Goal: Information Seeking & Learning: Learn about a topic

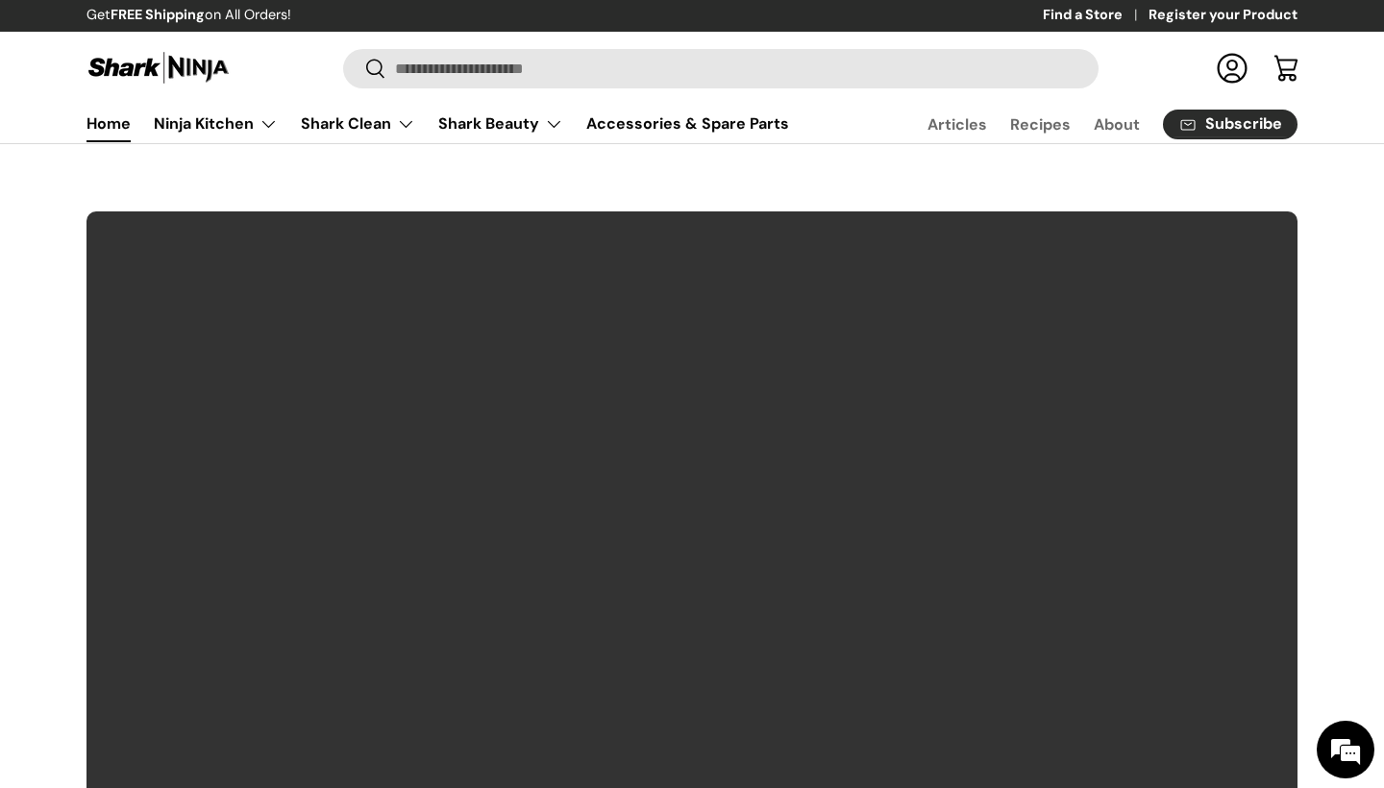
scroll to position [38, 0]
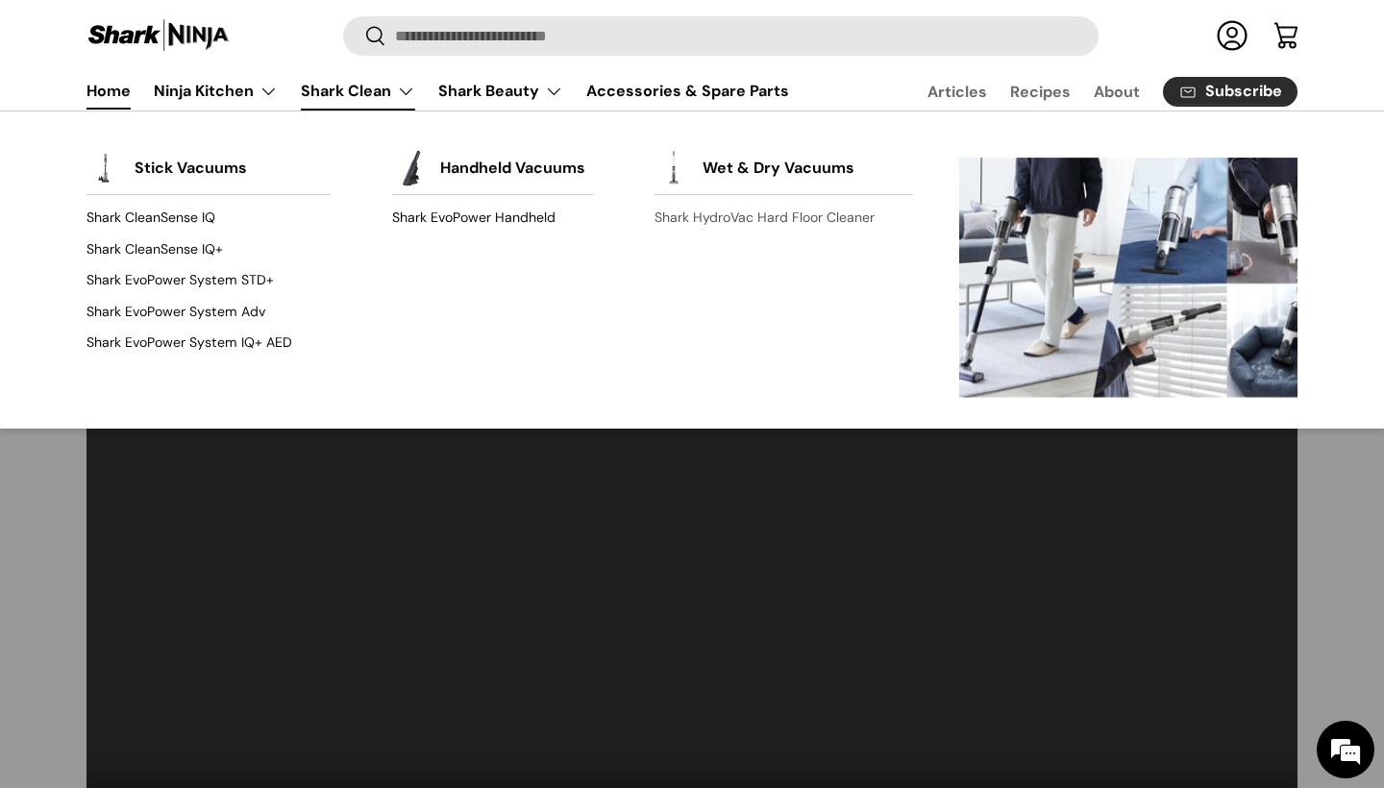
click at [742, 225] on link "Shark HydroVac Hard Floor Cleaner" at bounding box center [783, 218] width 258 height 31
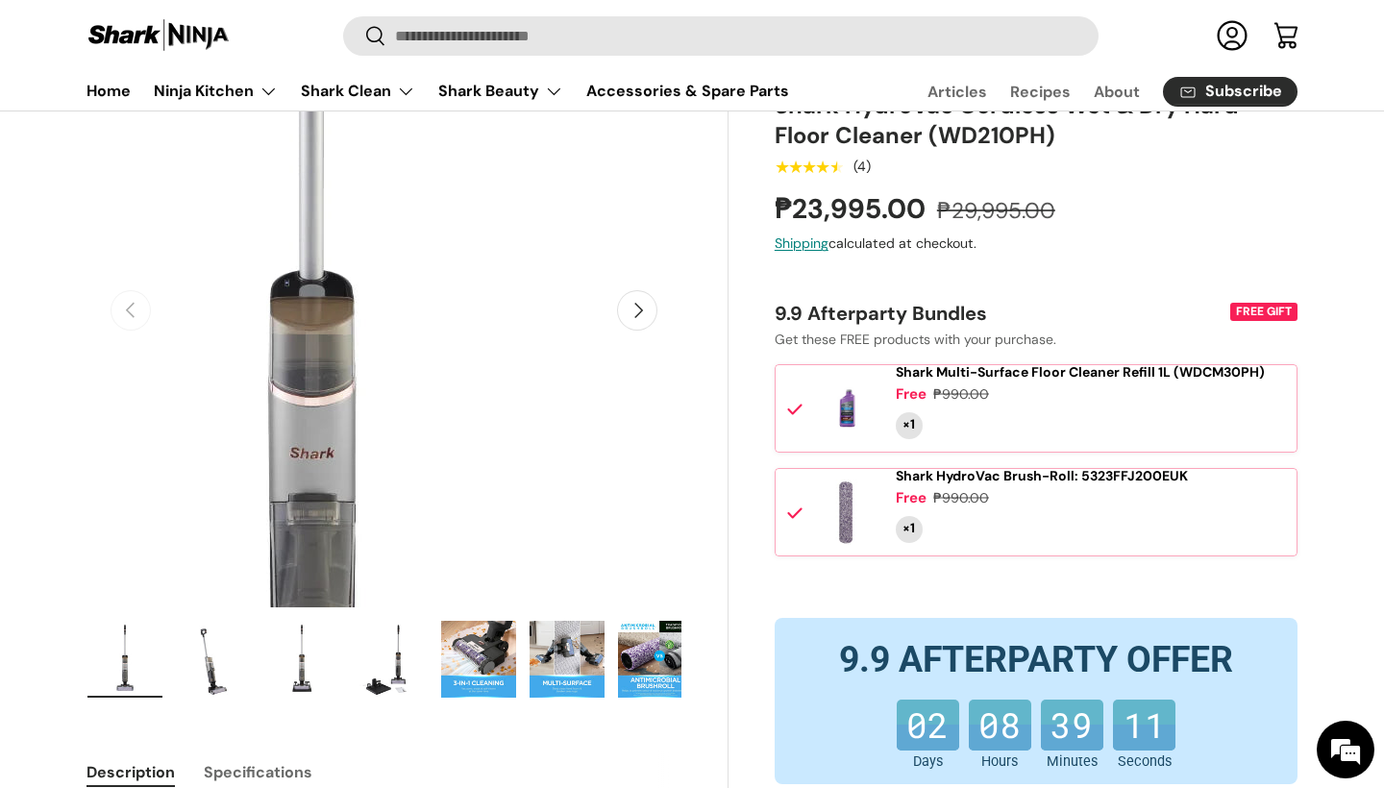
scroll to position [188, 0]
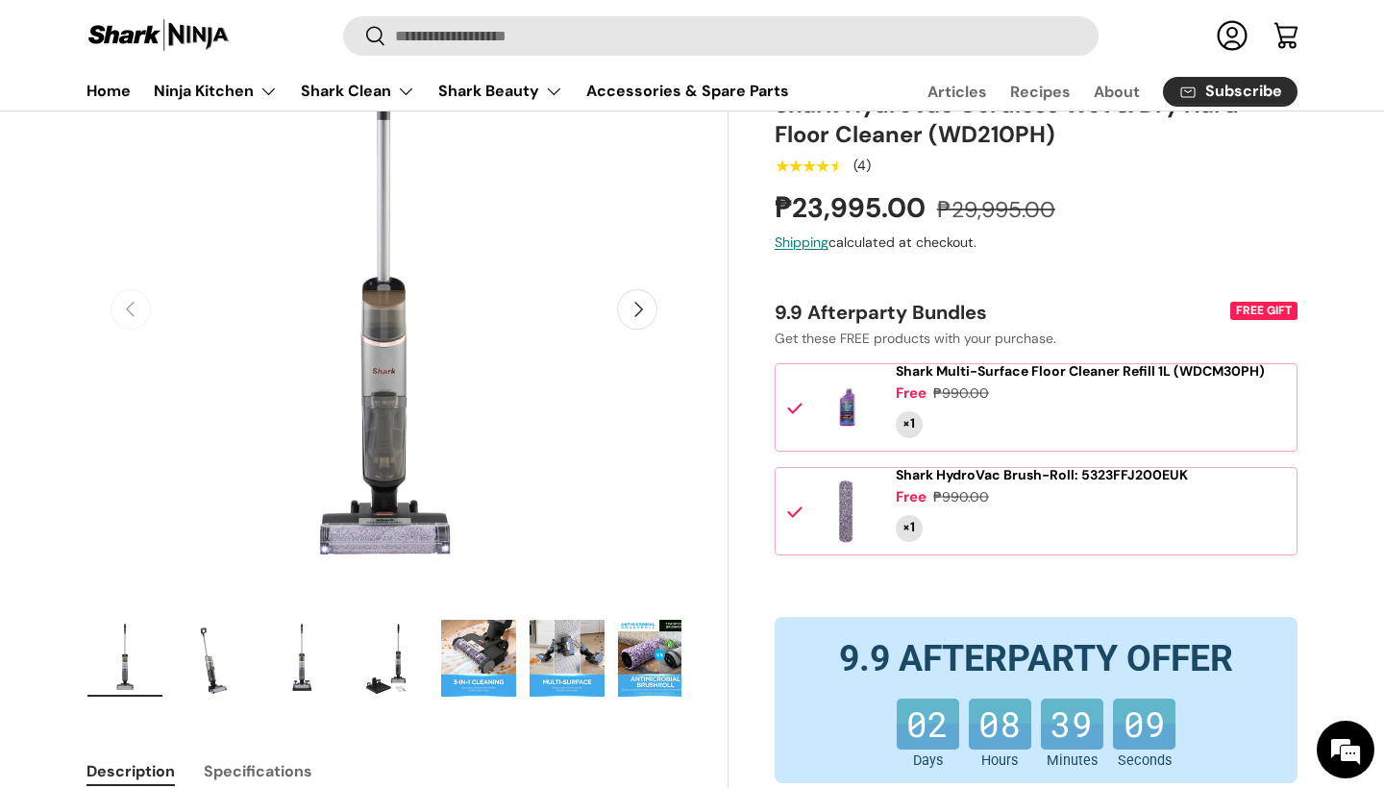
click at [634, 307] on button "Next" at bounding box center [637, 309] width 40 height 40
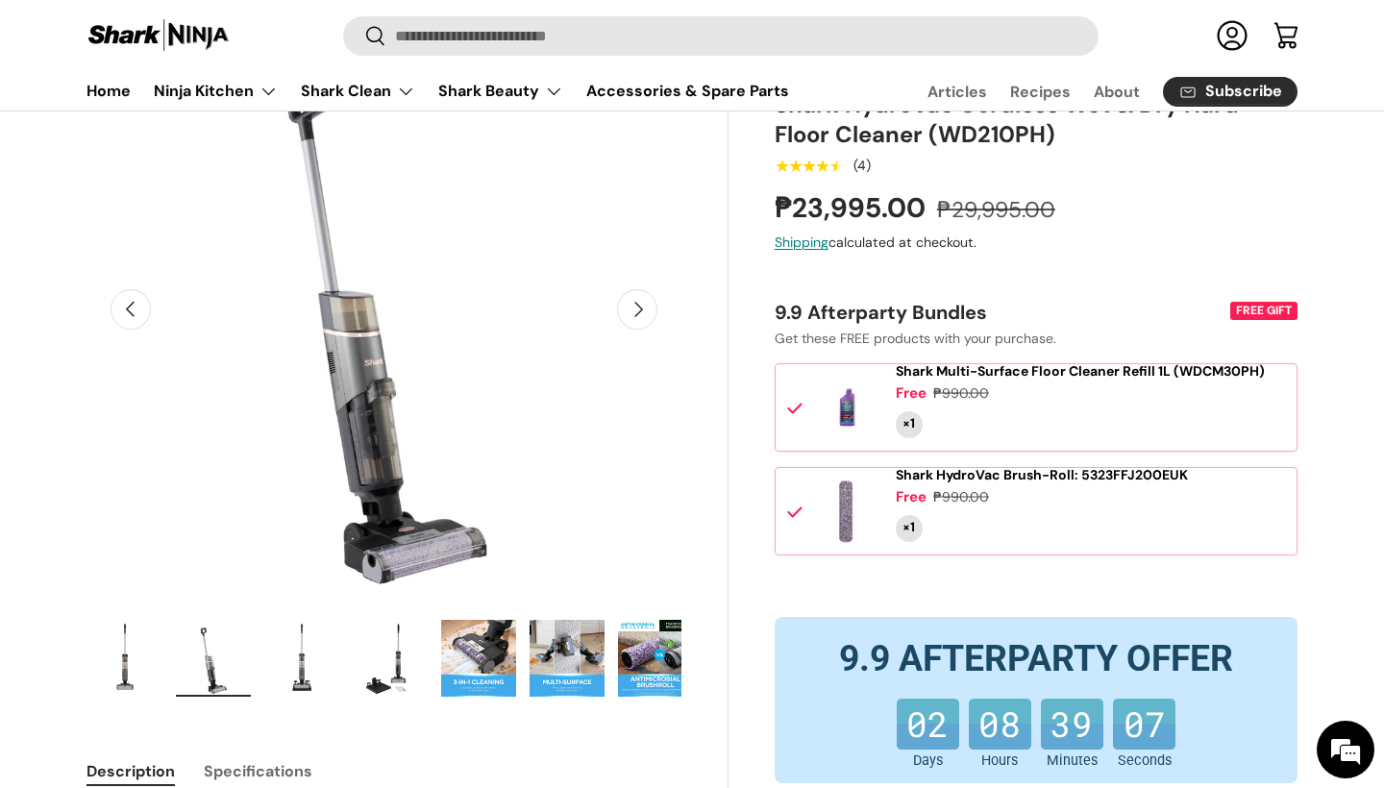
click at [634, 307] on button "Next" at bounding box center [637, 309] width 40 height 40
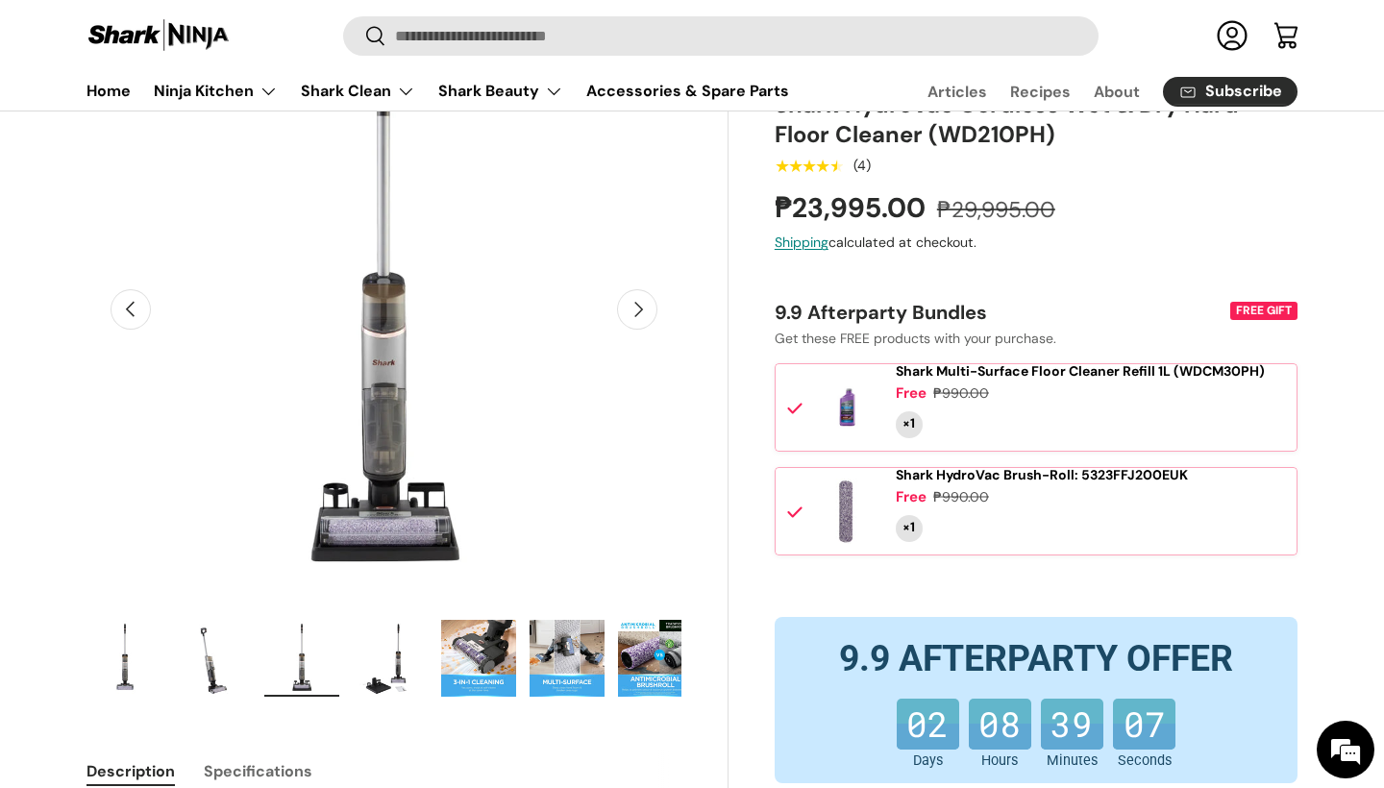
click at [634, 307] on button "Next" at bounding box center [637, 309] width 40 height 40
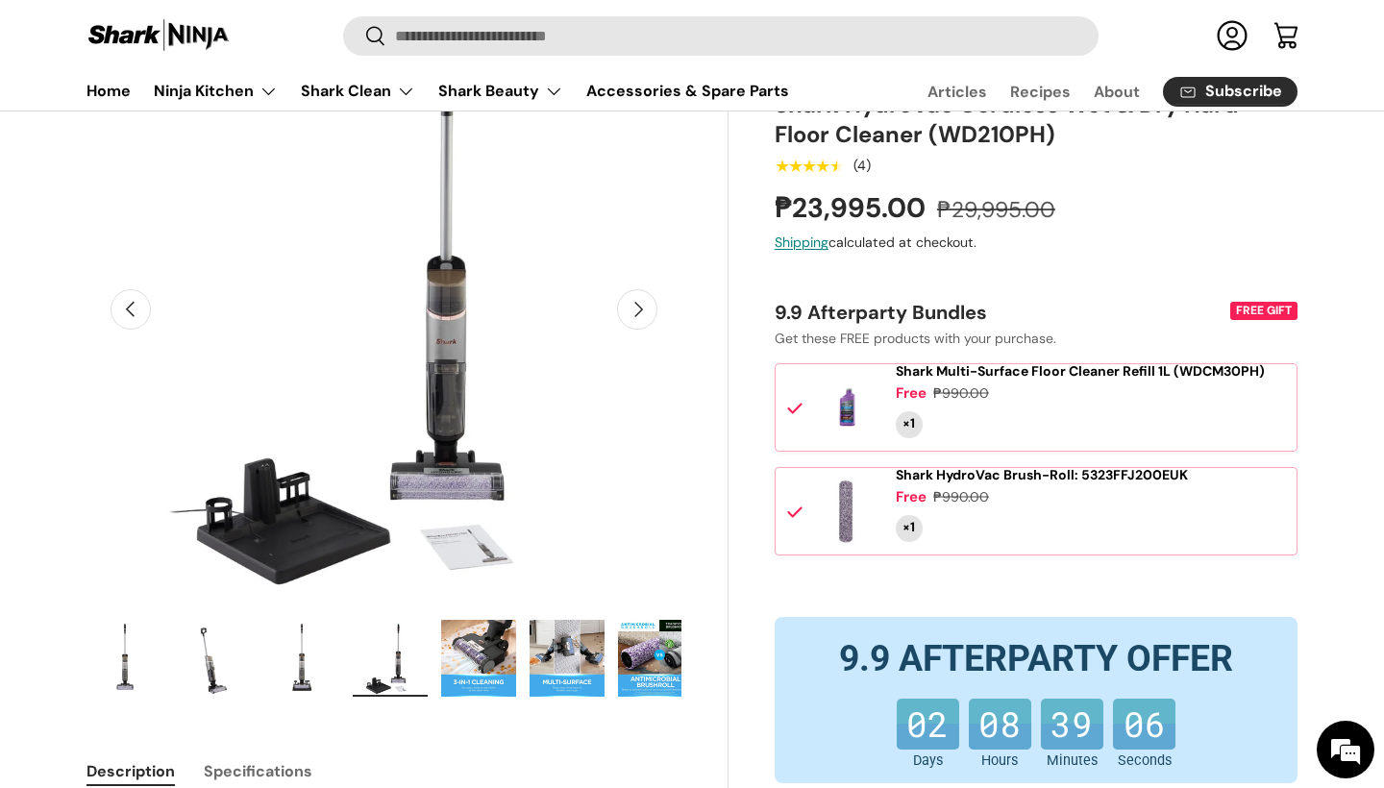
click at [634, 307] on button "Next" at bounding box center [637, 309] width 40 height 40
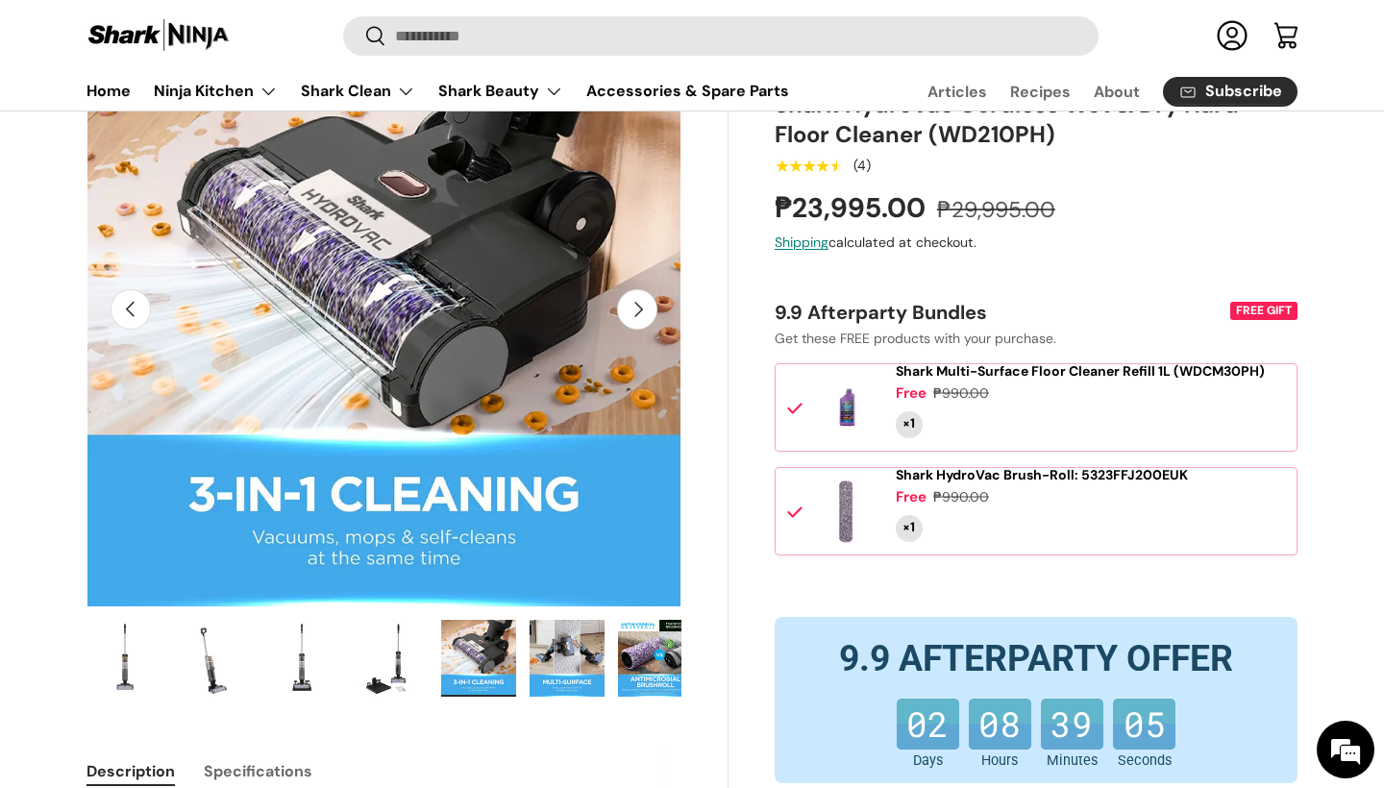
click at [634, 307] on button "Next" at bounding box center [637, 309] width 40 height 40
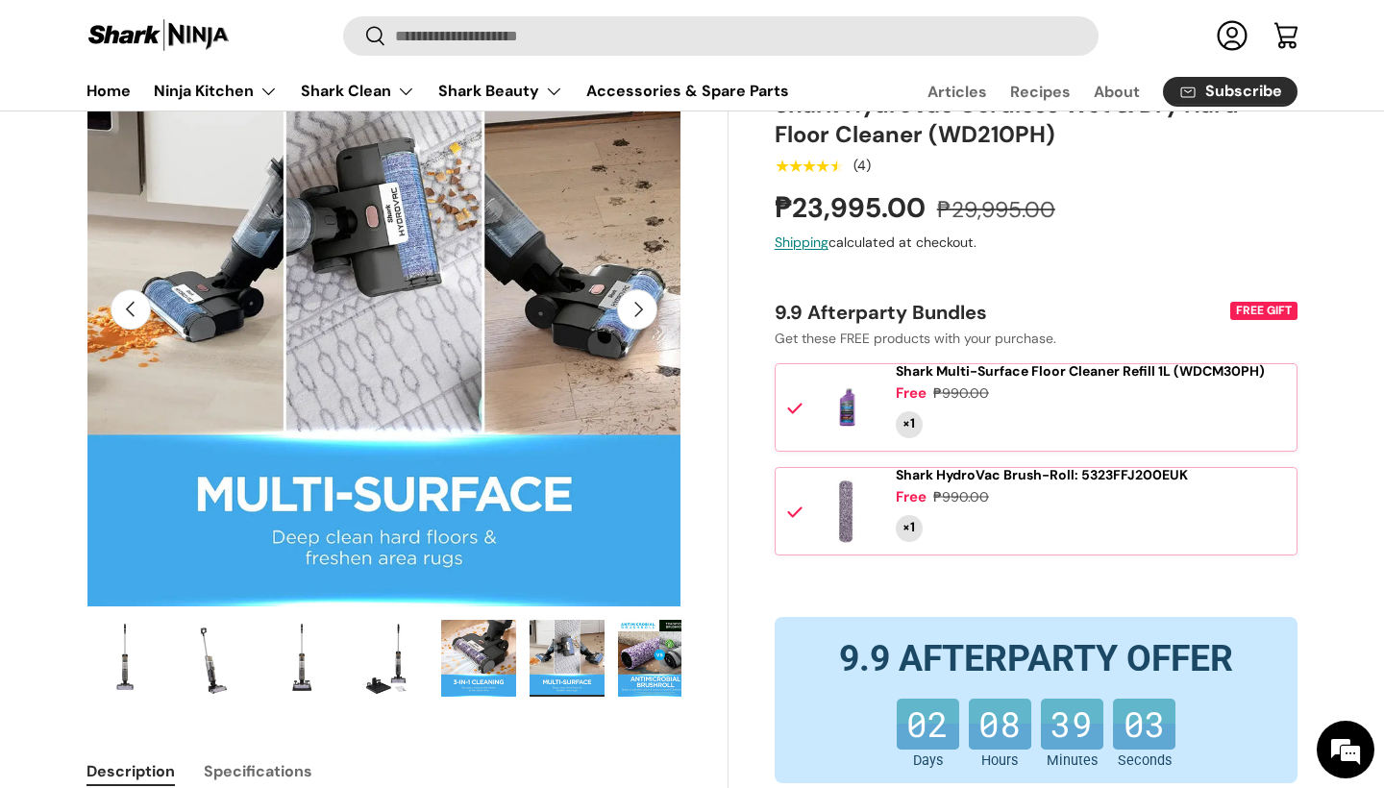
click at [634, 307] on button "Next" at bounding box center [637, 309] width 40 height 40
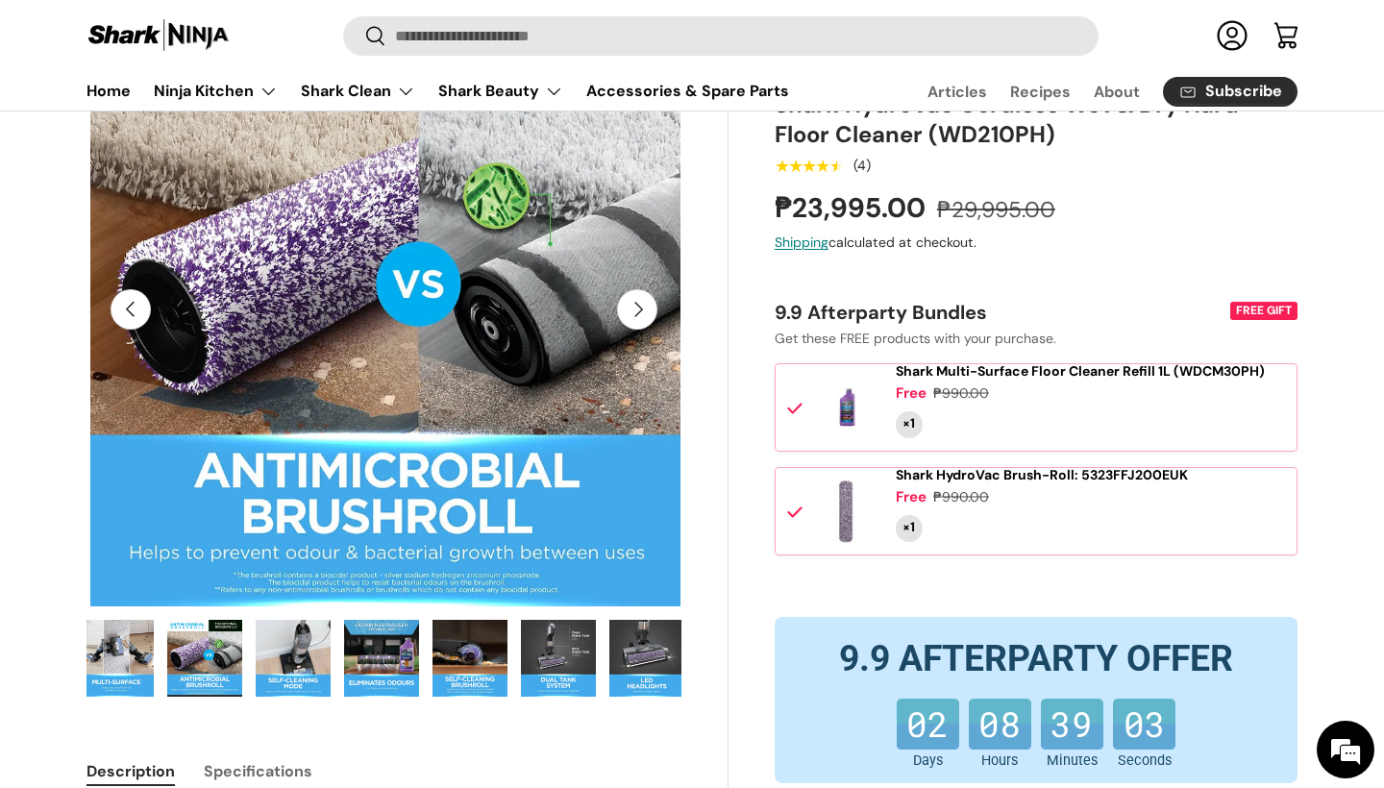
scroll to position [0, 530]
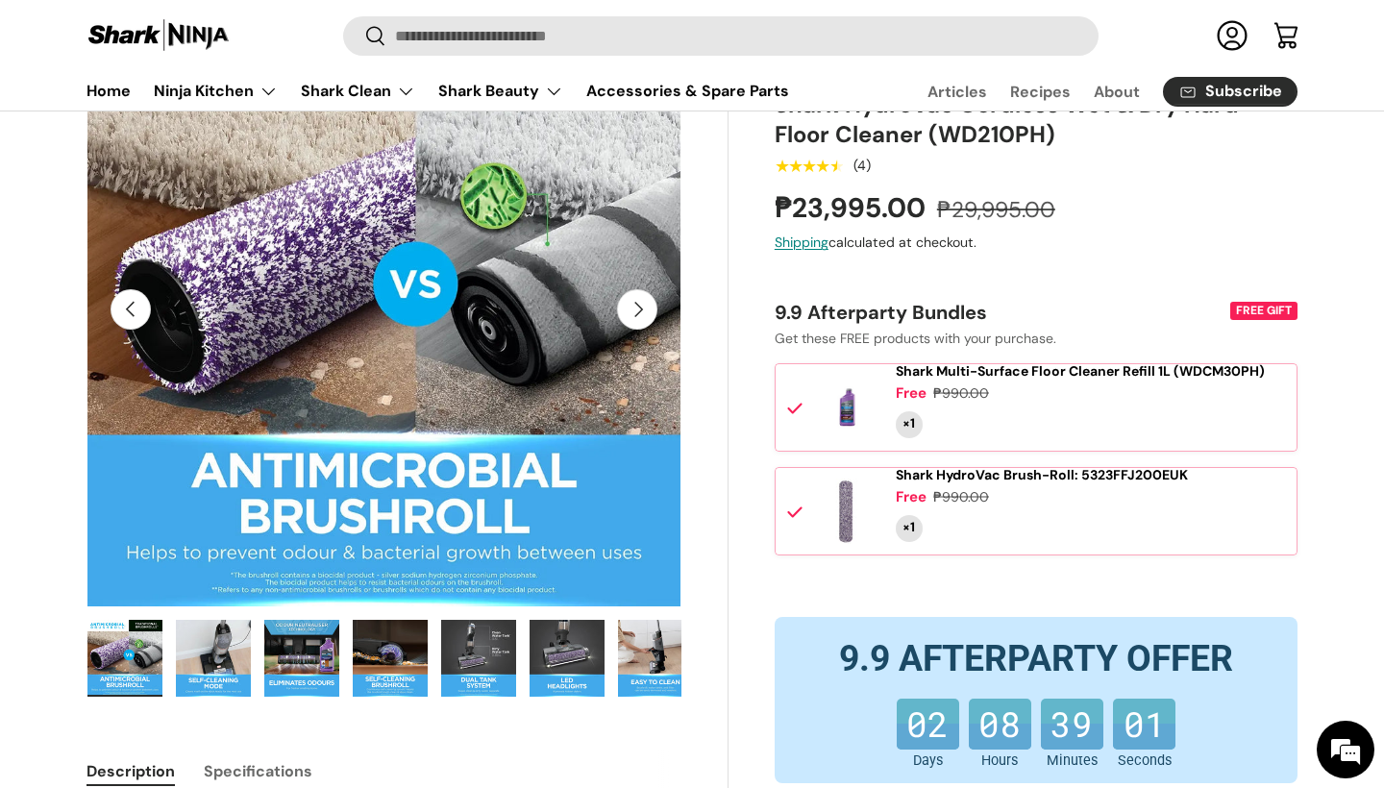
click at [634, 307] on button "Next" at bounding box center [637, 309] width 40 height 40
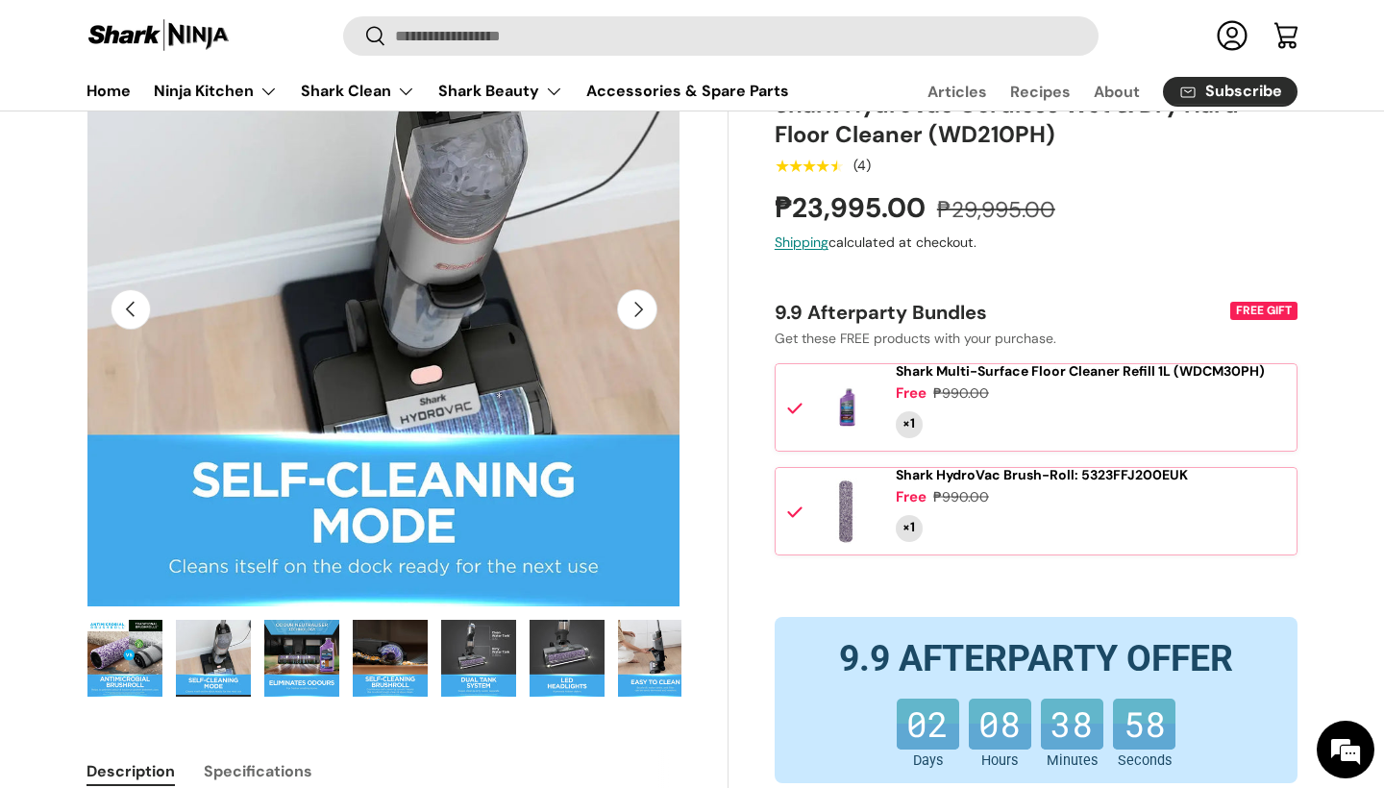
click at [634, 307] on button "Next" at bounding box center [637, 309] width 40 height 40
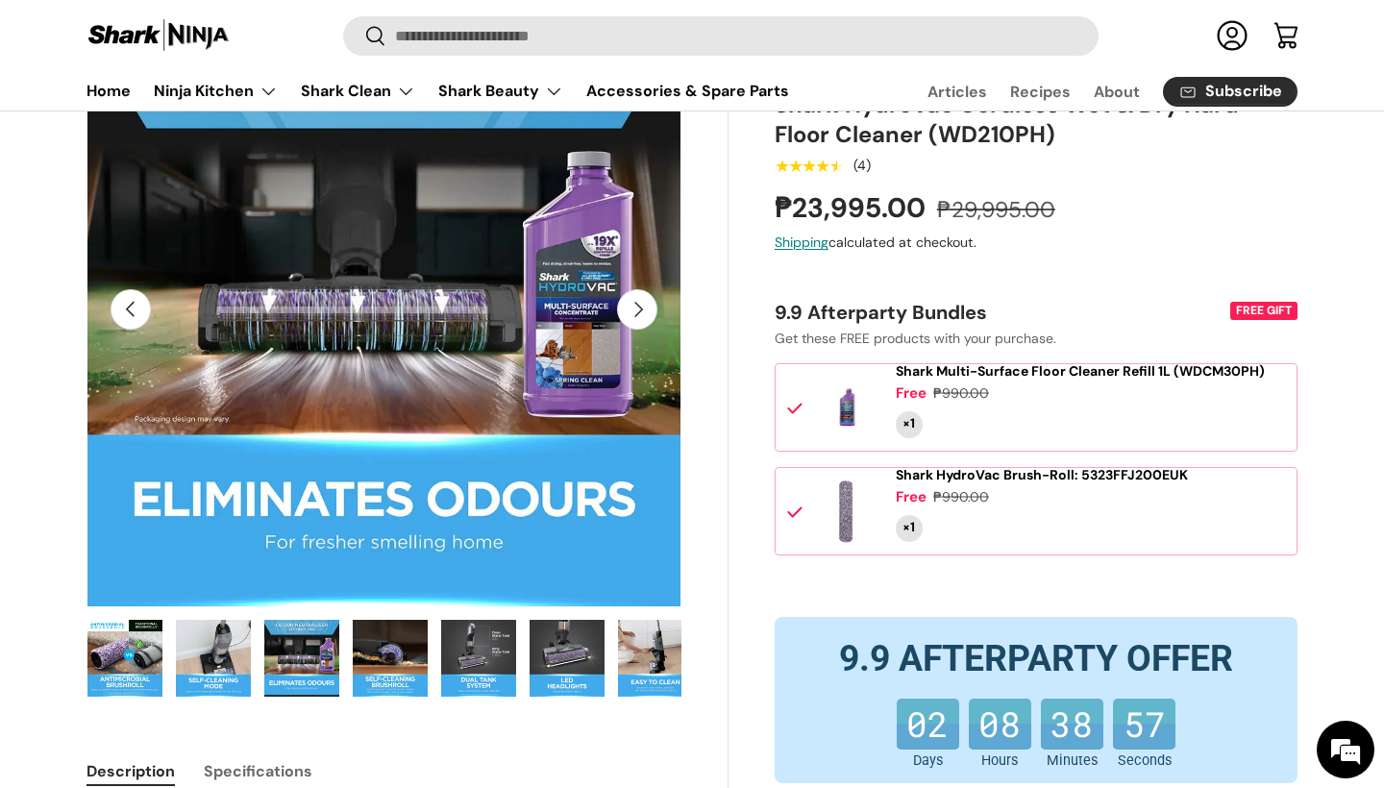
click at [634, 307] on button "Next" at bounding box center [637, 309] width 40 height 40
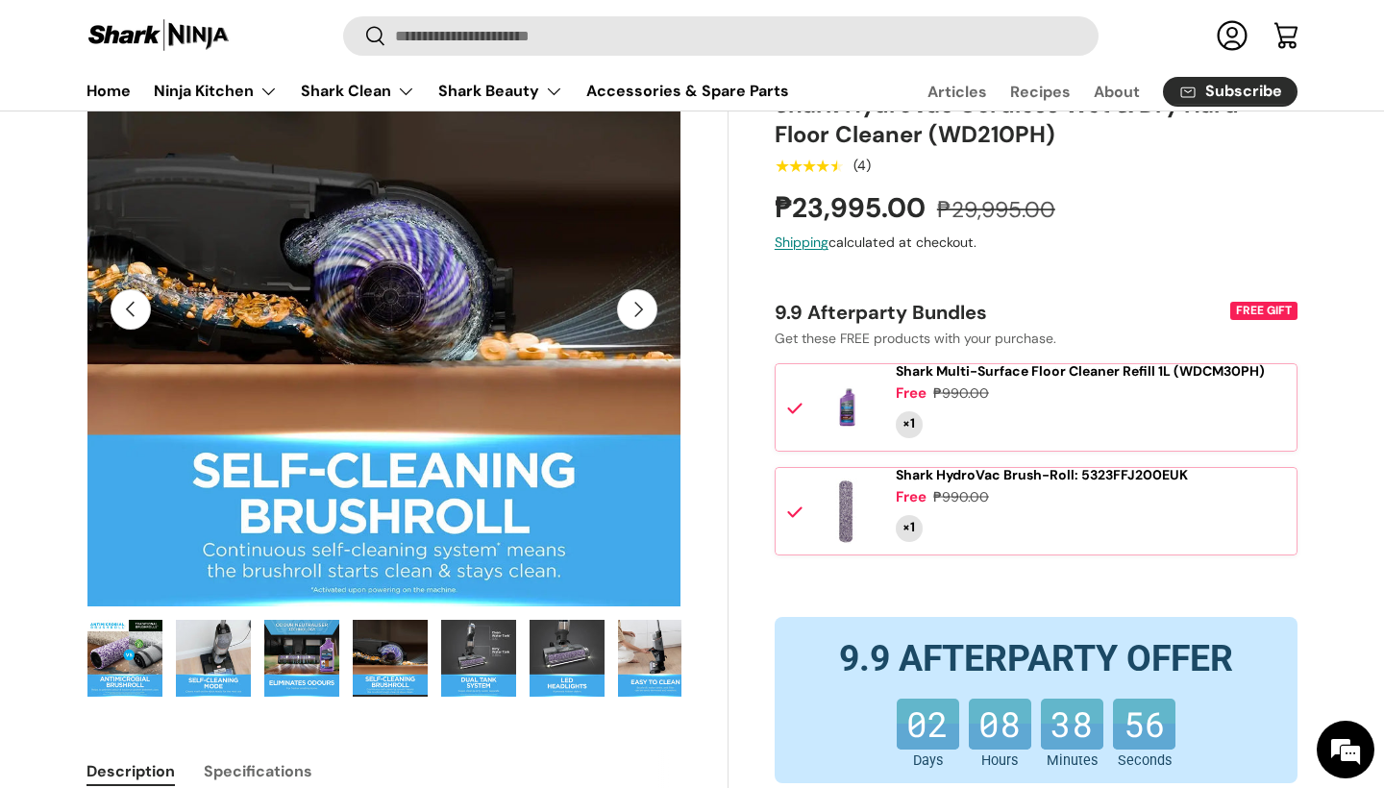
click at [634, 307] on button "Next" at bounding box center [637, 309] width 40 height 40
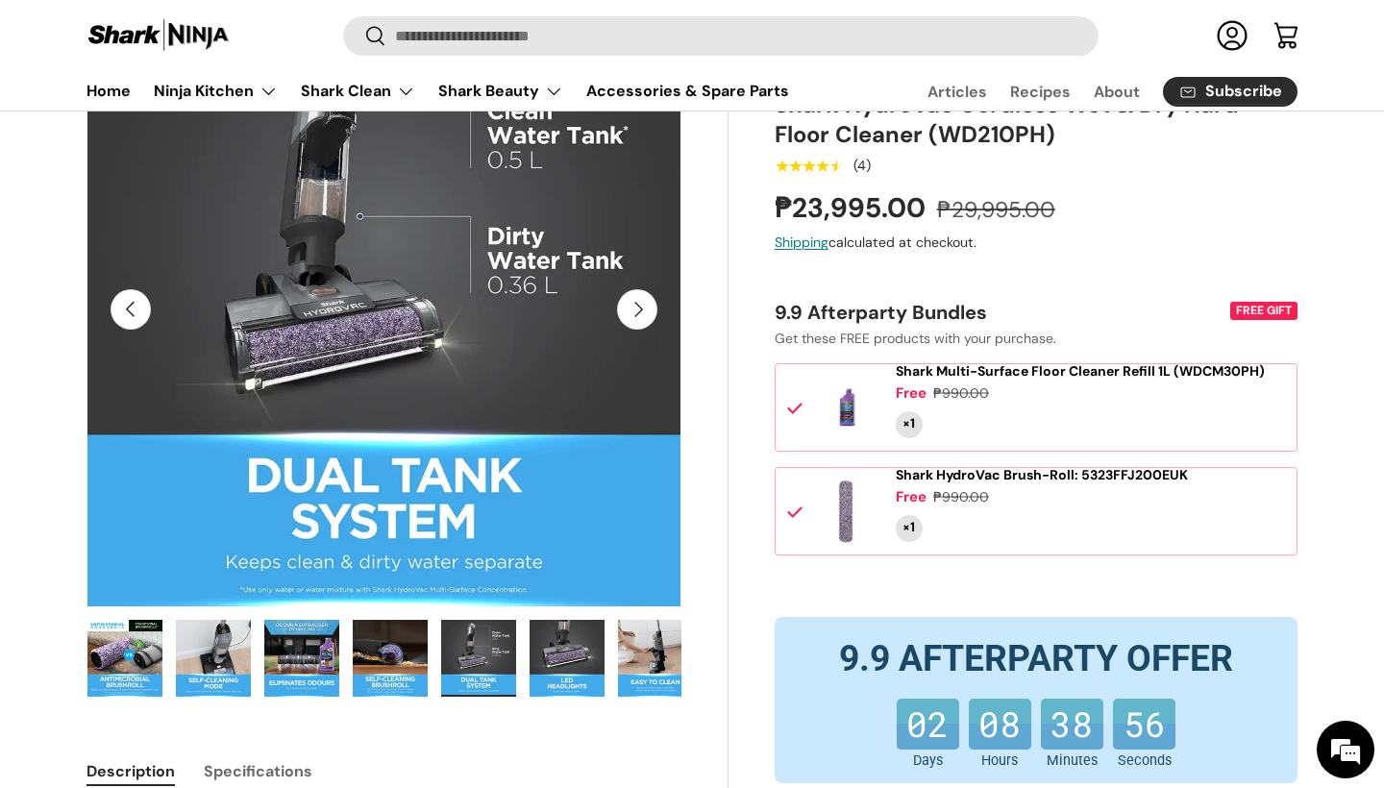
click at [634, 307] on button "Next" at bounding box center [637, 309] width 40 height 40
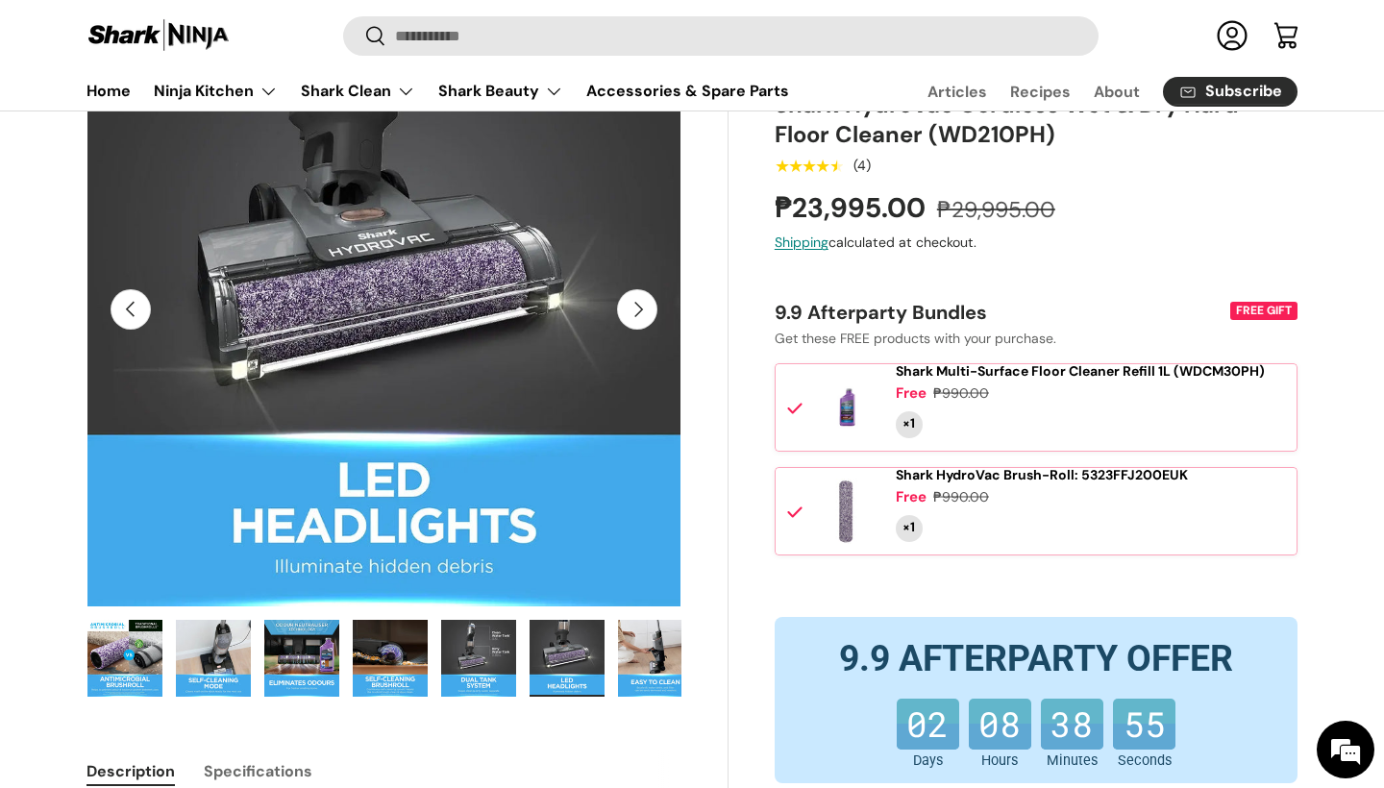
click at [634, 307] on button "Next" at bounding box center [637, 309] width 40 height 40
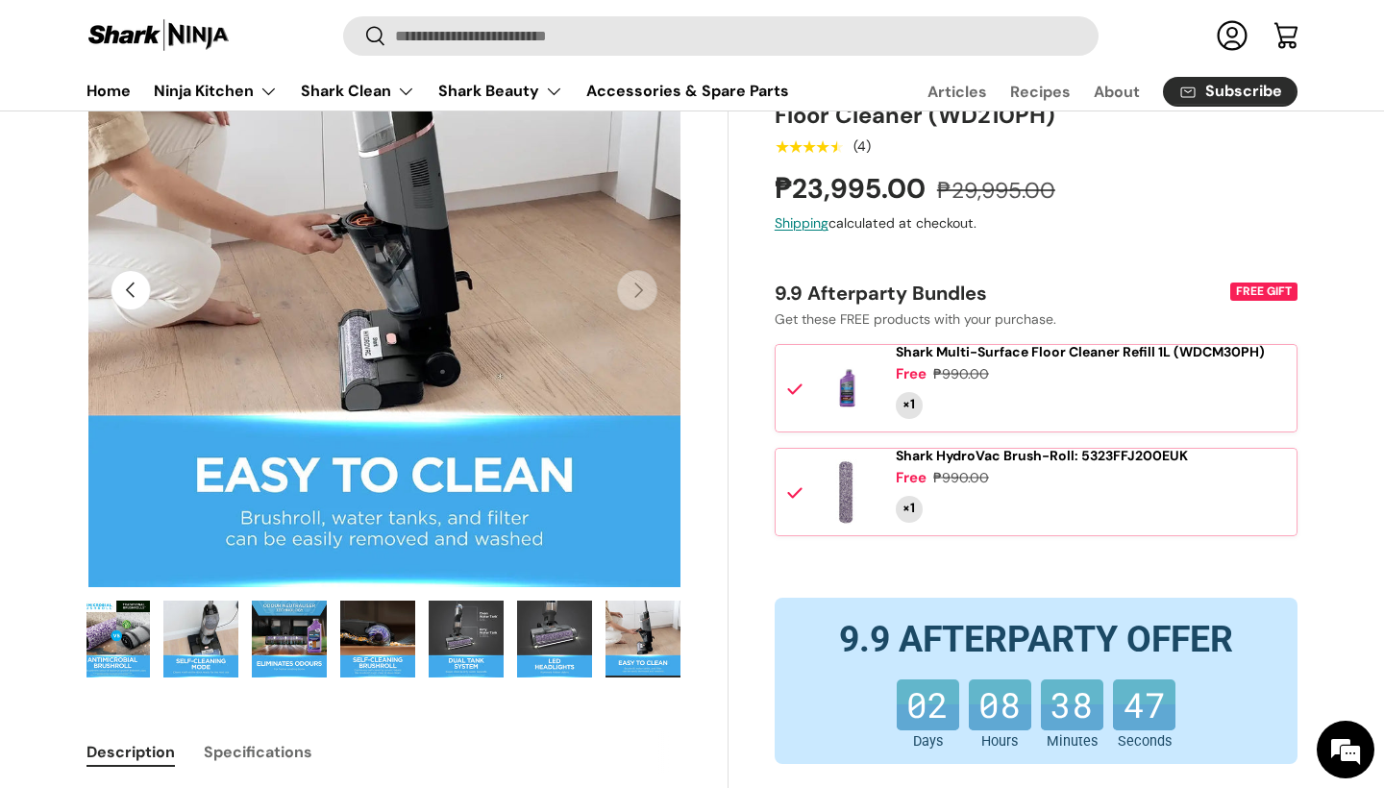
scroll to position [220, 0]
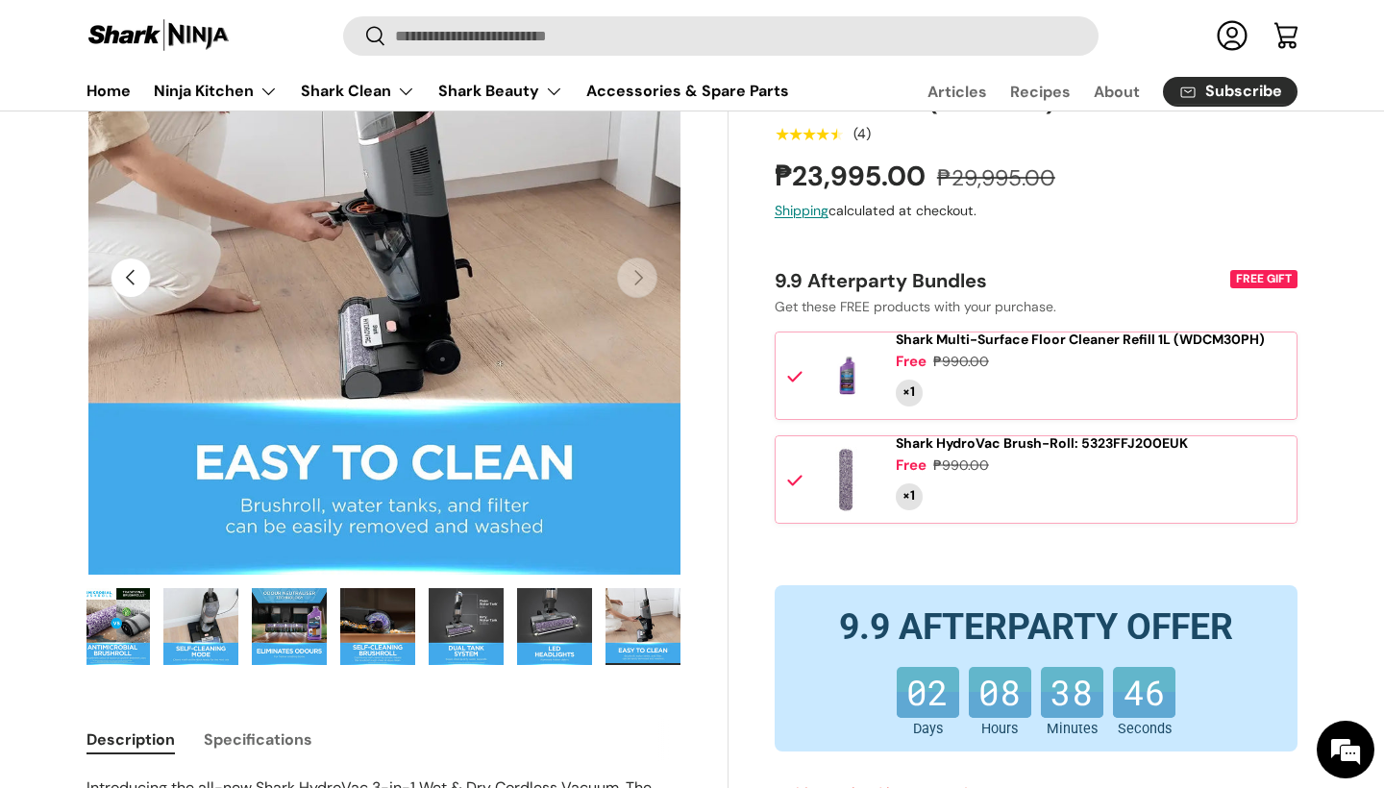
click at [345, 651] on img "Gallery Viewer" at bounding box center [377, 626] width 75 height 77
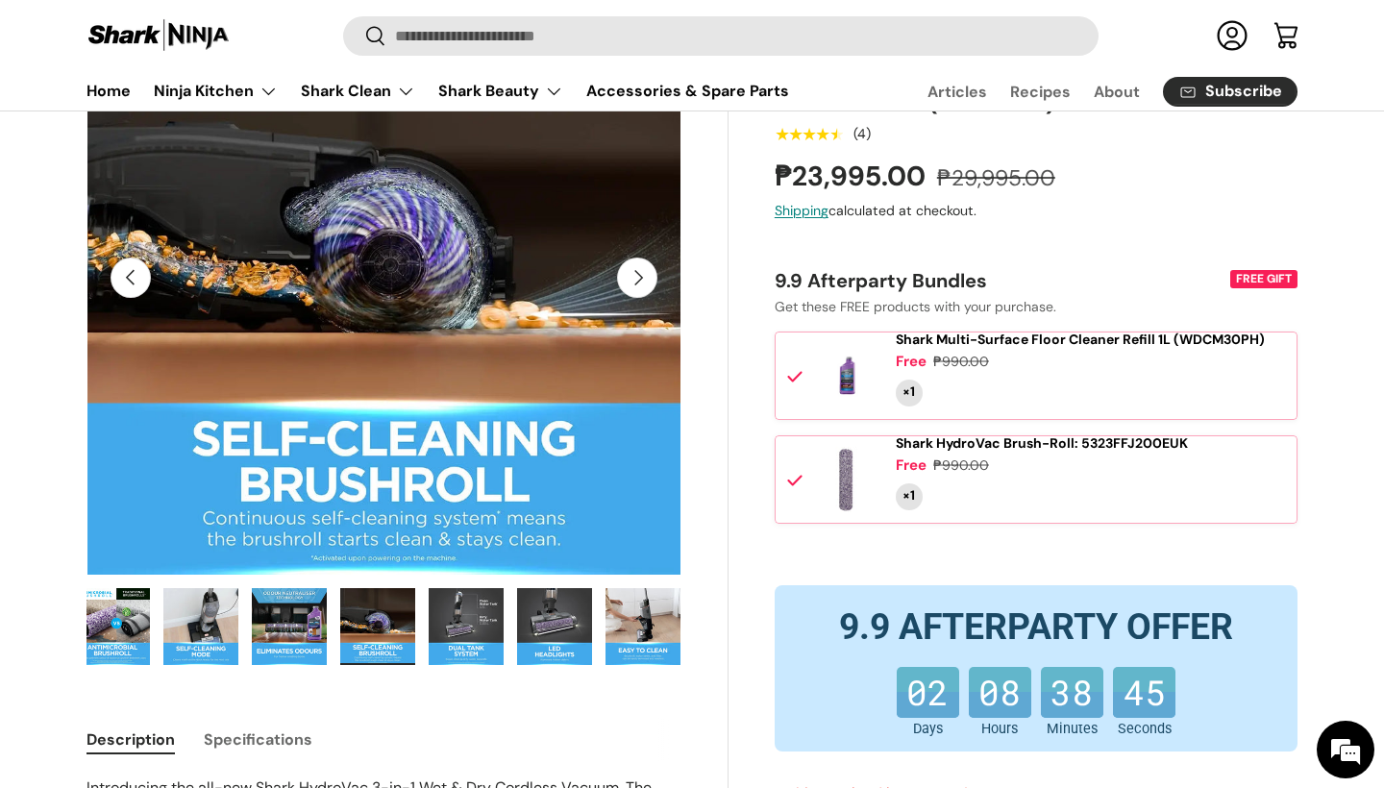
click at [451, 627] on img "Gallery Viewer" at bounding box center [466, 626] width 75 height 77
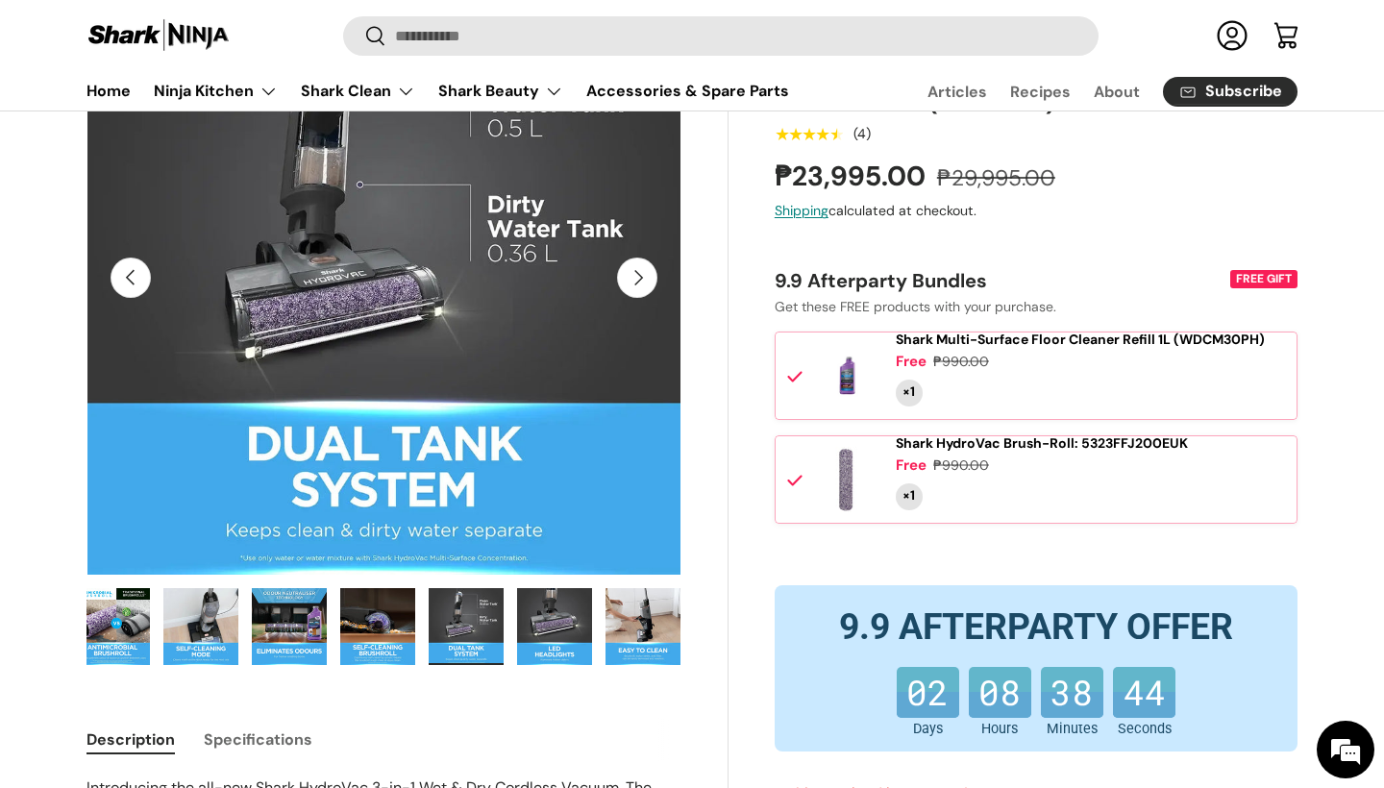
click at [527, 612] on img "Gallery Viewer" at bounding box center [554, 626] width 75 height 77
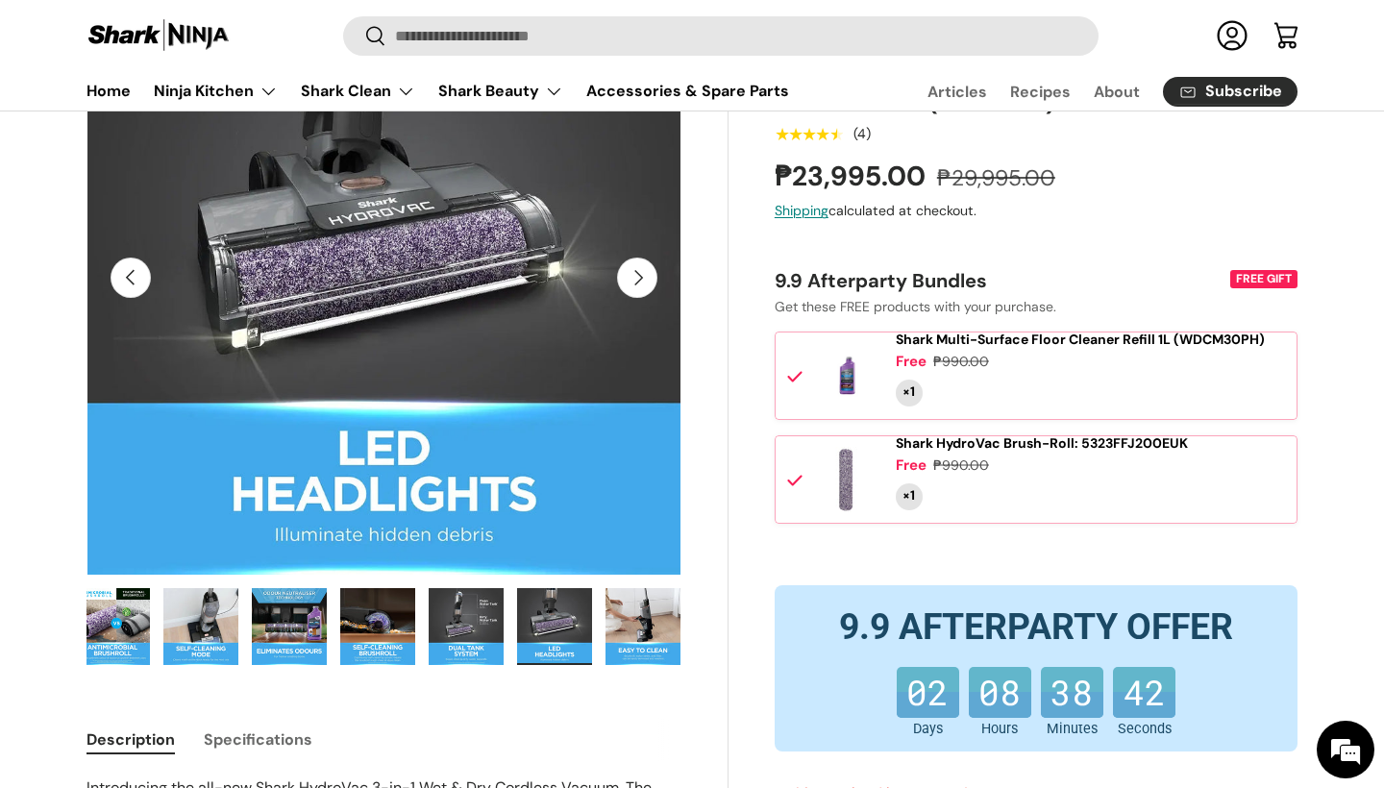
click at [460, 615] on img "Gallery Viewer" at bounding box center [466, 626] width 75 height 77
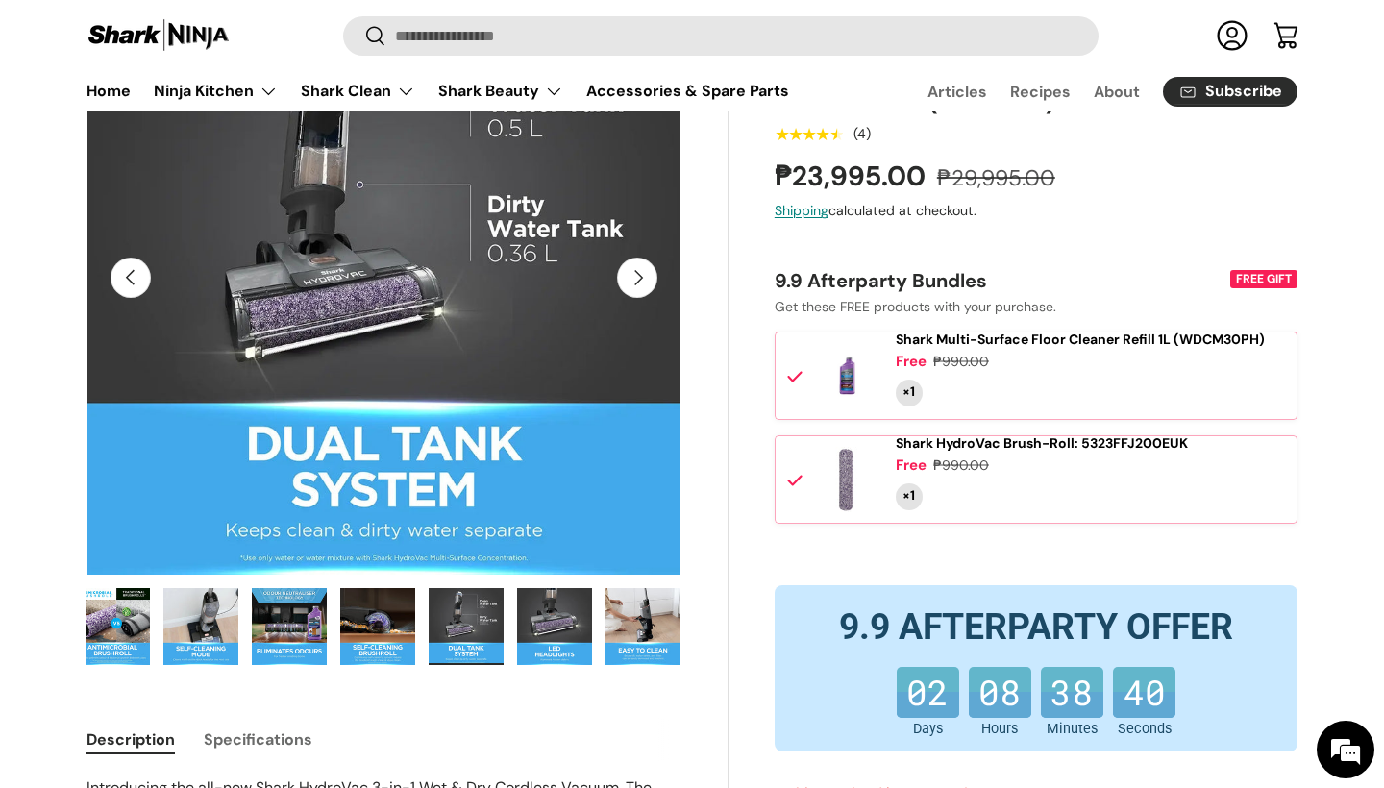
click at [651, 629] on img "Gallery Viewer" at bounding box center [642, 626] width 75 height 77
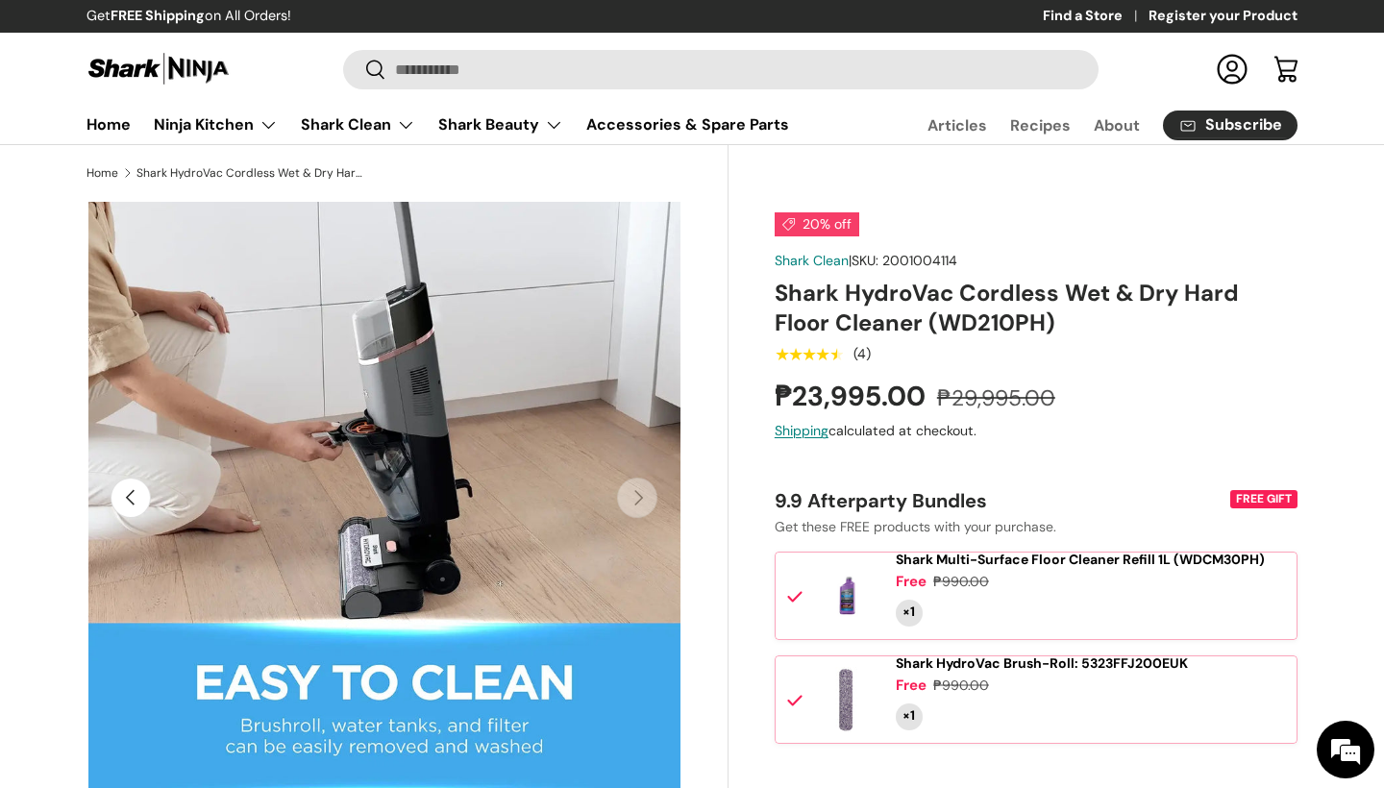
scroll to position [0, 0]
